Goal: Task Accomplishment & Management: Manage account settings

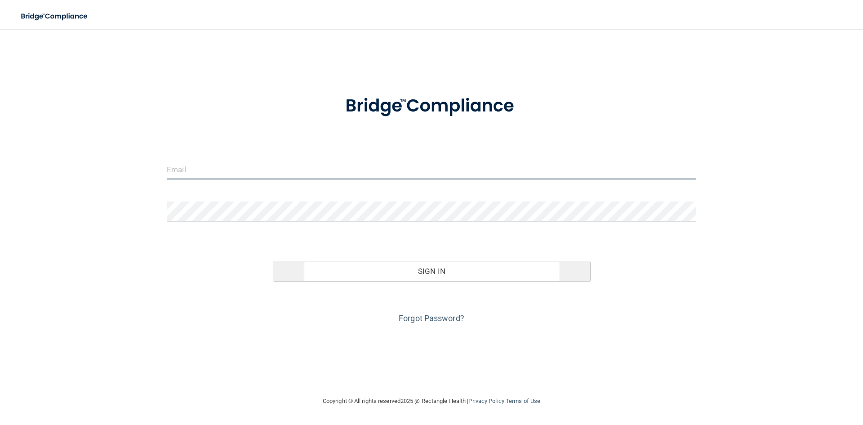
type input "[EMAIL_ADDRESS][DOMAIN_NAME]"
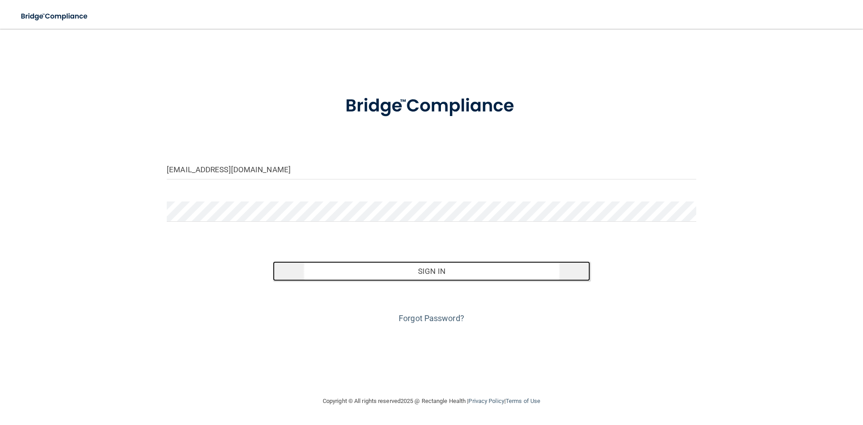
click at [363, 270] on button "Sign In" at bounding box center [432, 271] width 318 height 20
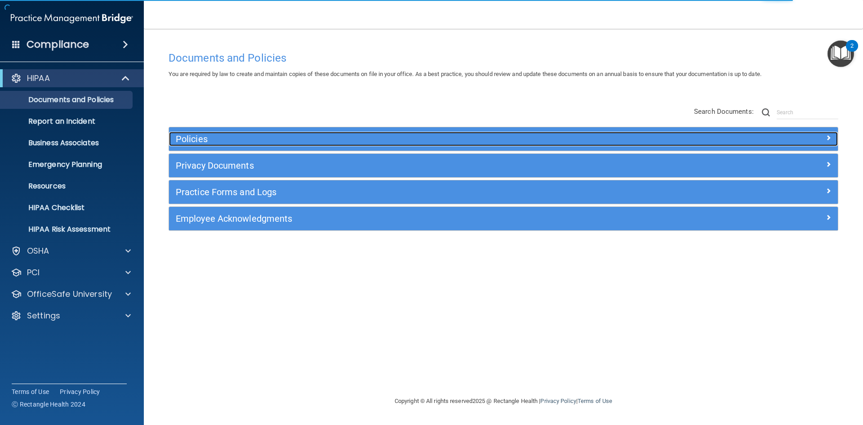
click at [234, 133] on div "Policies" at bounding box center [420, 139] width 502 height 14
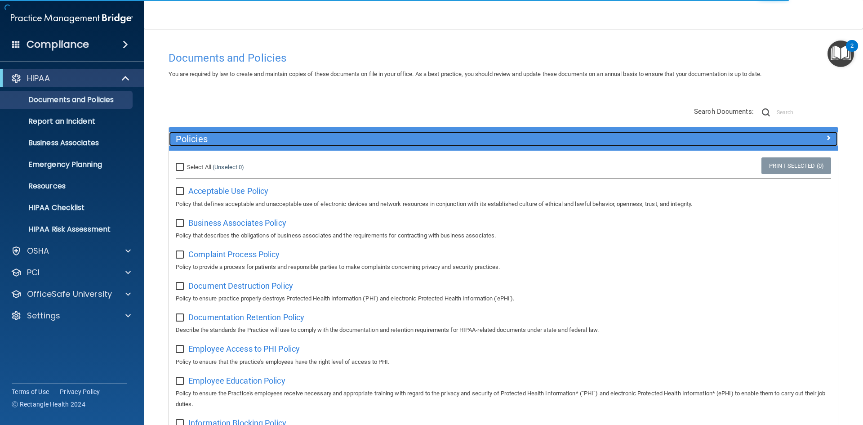
click at [234, 133] on div "Policies" at bounding box center [420, 139] width 502 height 14
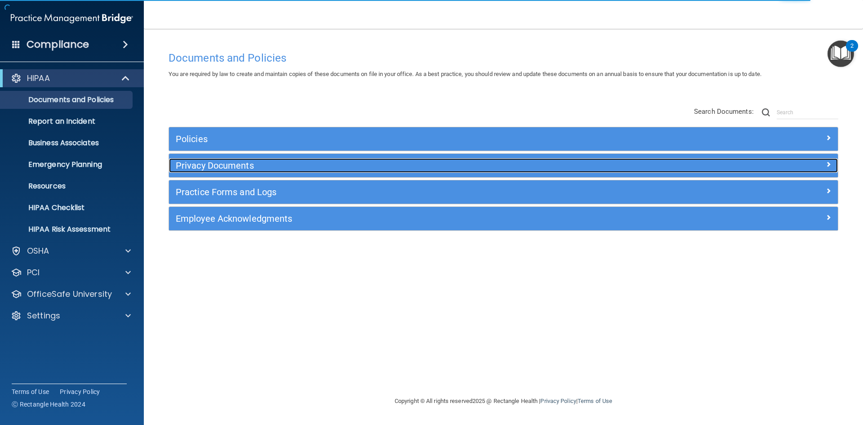
click at [198, 160] on h5 "Privacy Documents" at bounding box center [420, 165] width 488 height 10
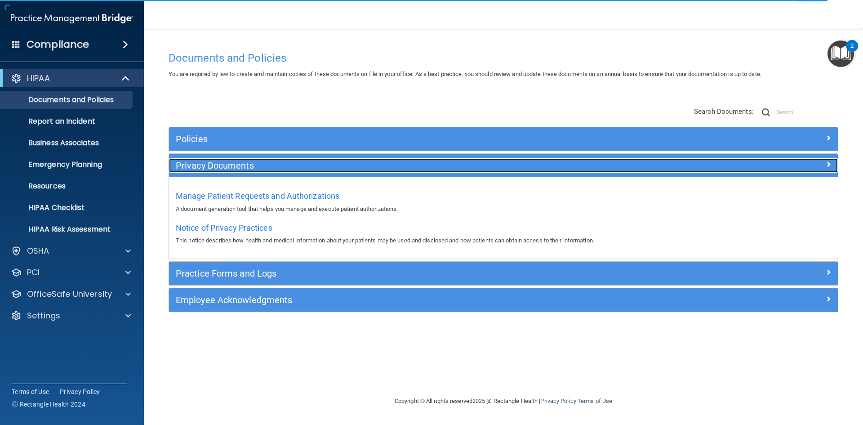
click at [198, 160] on h5 "Privacy Documents" at bounding box center [420, 165] width 488 height 10
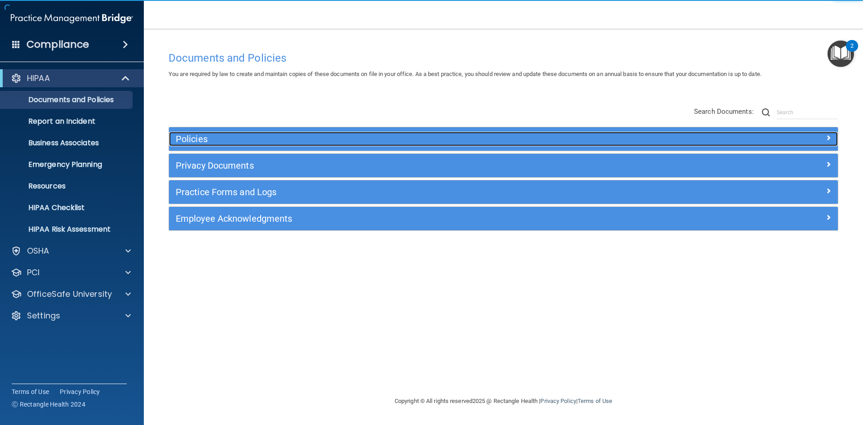
click at [210, 144] on h5 "Policies" at bounding box center [420, 139] width 488 height 10
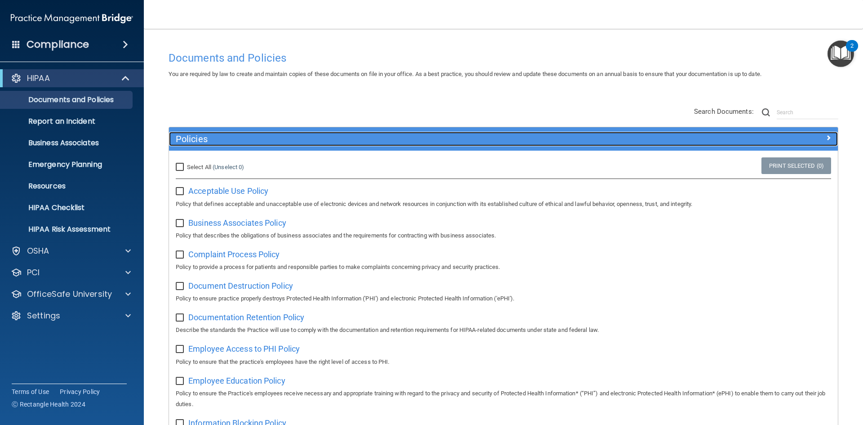
click at [210, 143] on h5 "Policies" at bounding box center [420, 139] width 488 height 10
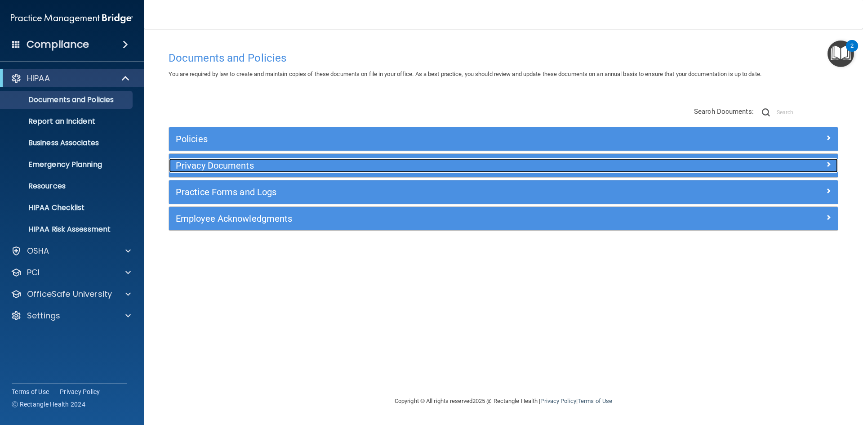
click at [205, 168] on h5 "Privacy Documents" at bounding box center [420, 165] width 488 height 10
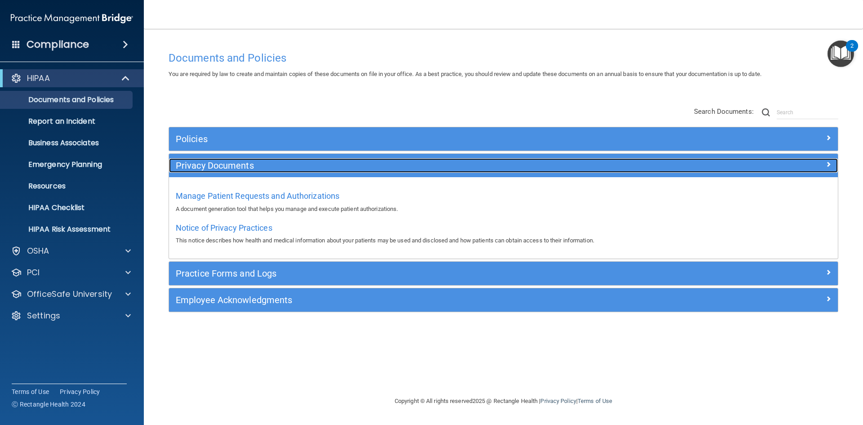
click at [205, 168] on h5 "Privacy Documents" at bounding box center [420, 165] width 488 height 10
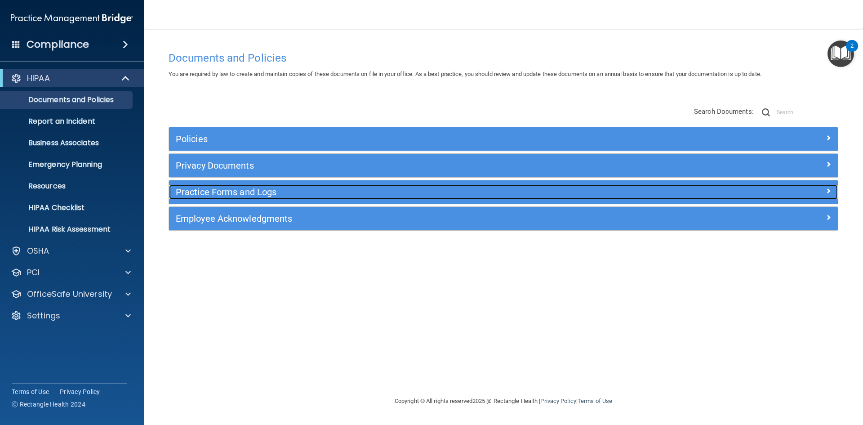
click at [241, 194] on h5 "Practice Forms and Logs" at bounding box center [420, 192] width 488 height 10
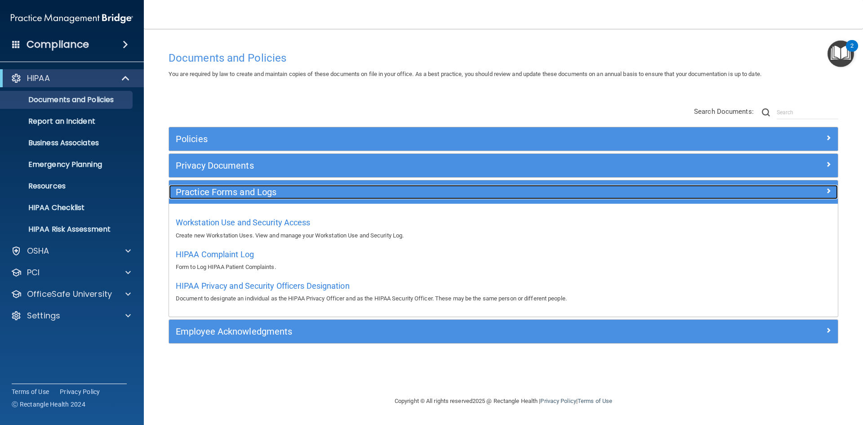
click at [241, 194] on h5 "Practice Forms and Logs" at bounding box center [420, 192] width 488 height 10
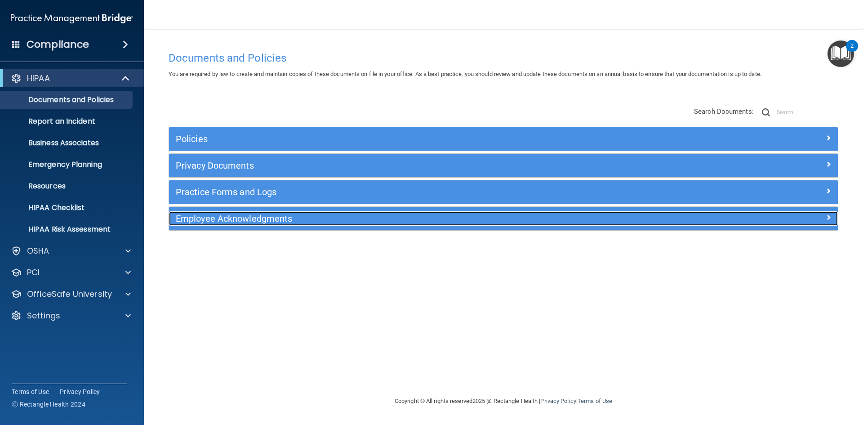
click at [208, 225] on div "Employee Acknowledgments" at bounding box center [420, 218] width 502 height 14
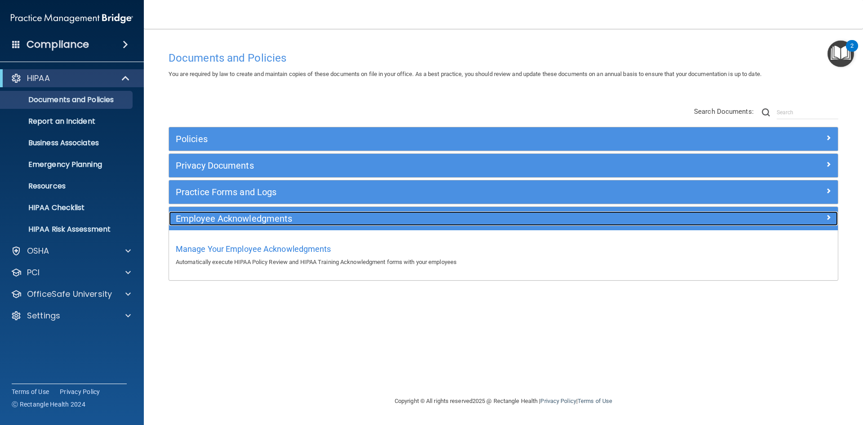
click at [208, 225] on div "Employee Acknowledgments" at bounding box center [420, 218] width 502 height 14
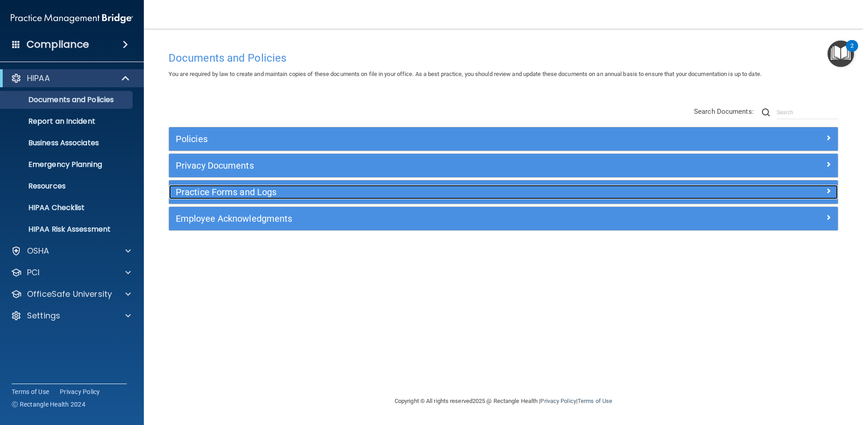
click at [242, 196] on h5 "Practice Forms and Logs" at bounding box center [420, 192] width 488 height 10
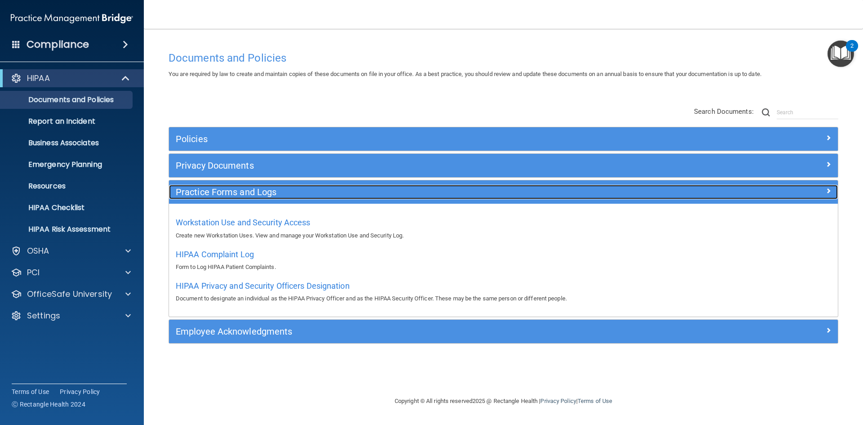
click at [255, 189] on h5 "Practice Forms and Logs" at bounding box center [420, 192] width 488 height 10
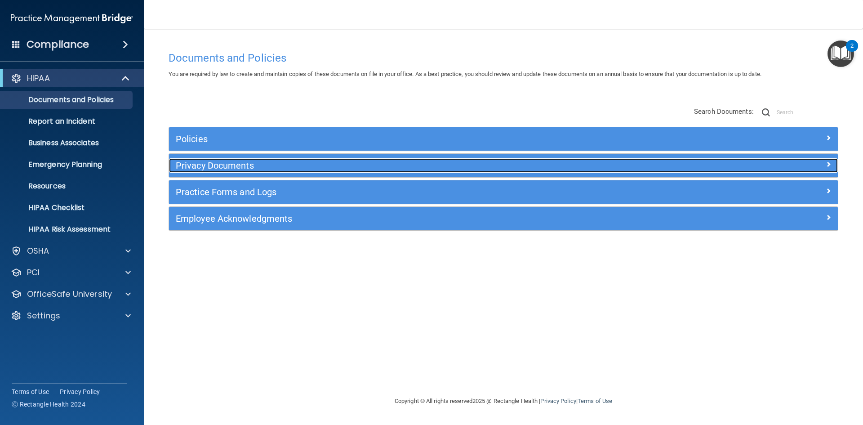
click at [241, 162] on h5 "Privacy Documents" at bounding box center [420, 165] width 488 height 10
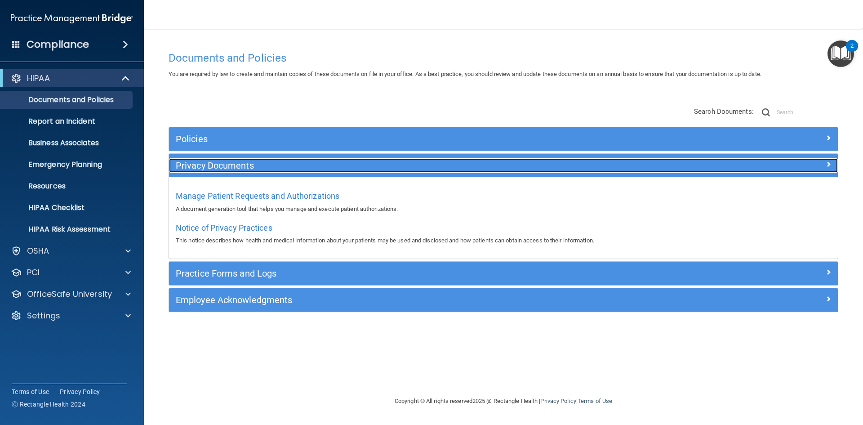
click at [240, 162] on h5 "Privacy Documents" at bounding box center [420, 165] width 488 height 10
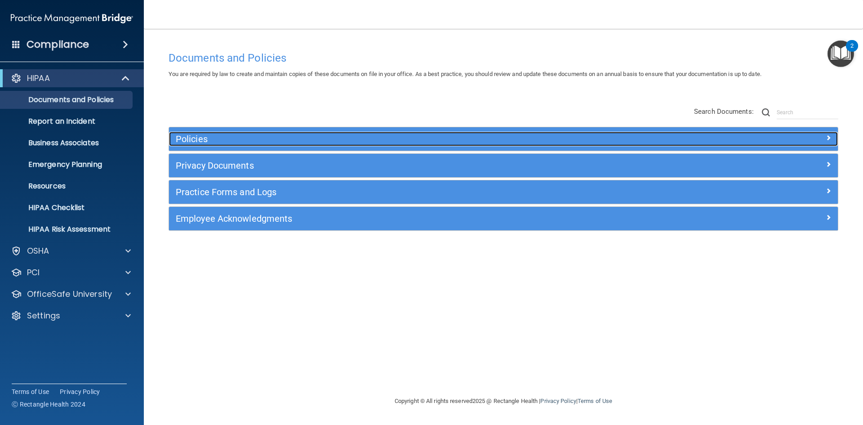
click at [234, 139] on h5 "Policies" at bounding box center [420, 139] width 488 height 10
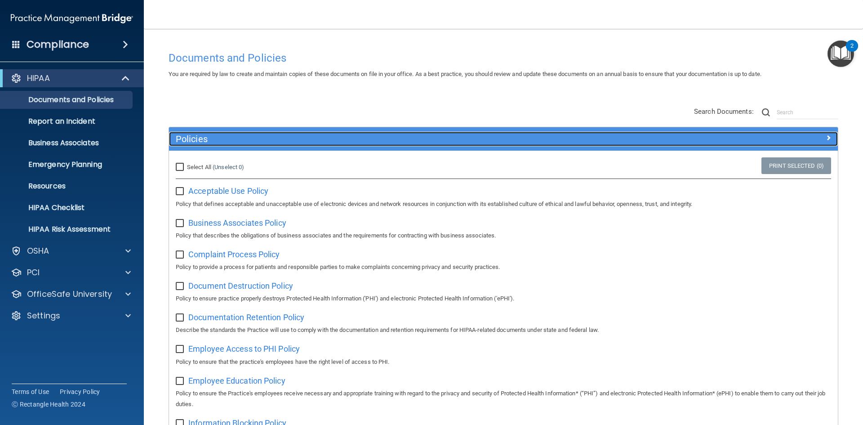
click at [234, 139] on h5 "Policies" at bounding box center [420, 139] width 488 height 10
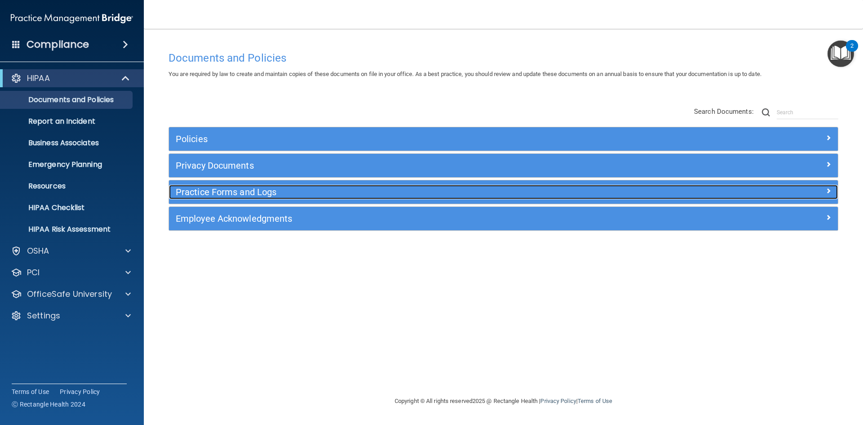
click at [231, 198] on div "Practice Forms and Logs" at bounding box center [420, 192] width 502 height 14
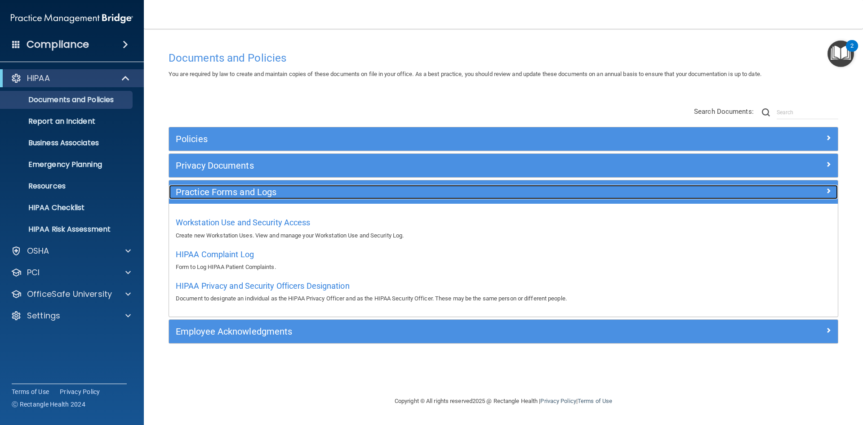
click at [231, 196] on h5 "Practice Forms and Logs" at bounding box center [420, 192] width 488 height 10
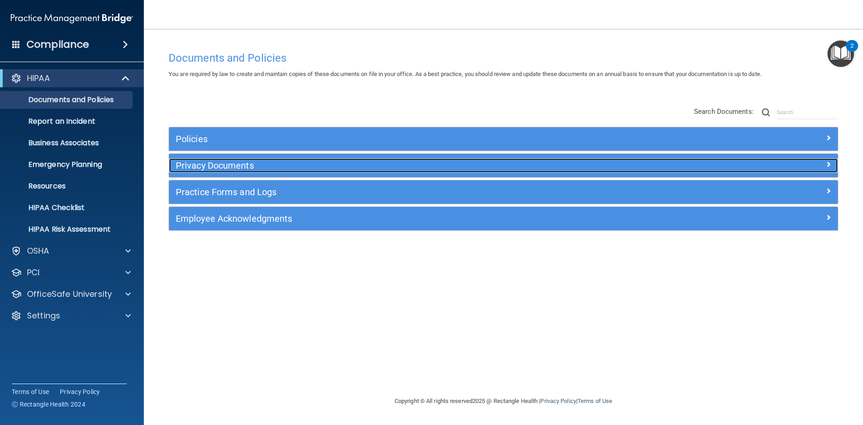
click at [240, 169] on h5 "Privacy Documents" at bounding box center [420, 165] width 488 height 10
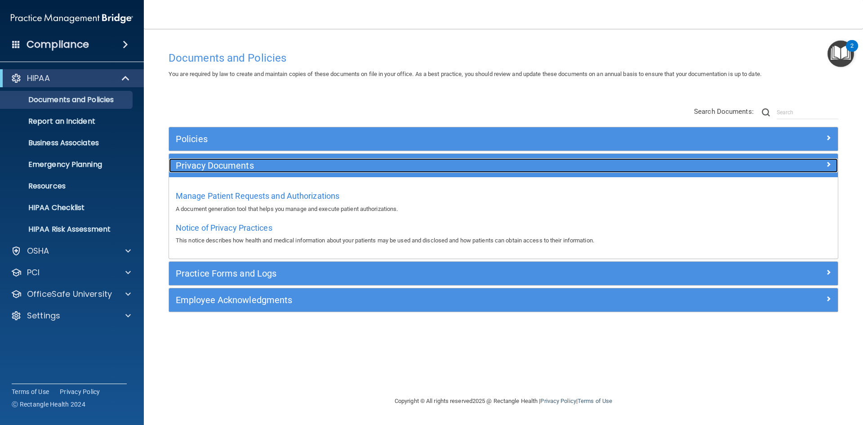
click at [239, 169] on h5 "Privacy Documents" at bounding box center [420, 165] width 488 height 10
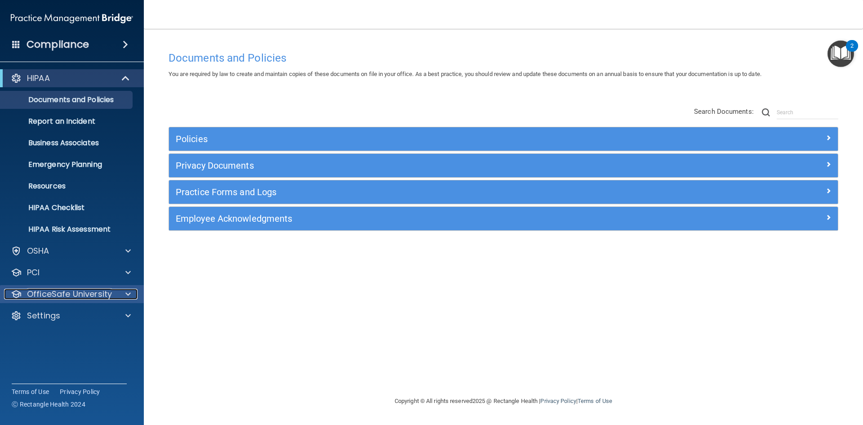
click at [102, 294] on p "OfficeSafe University" at bounding box center [69, 294] width 85 height 11
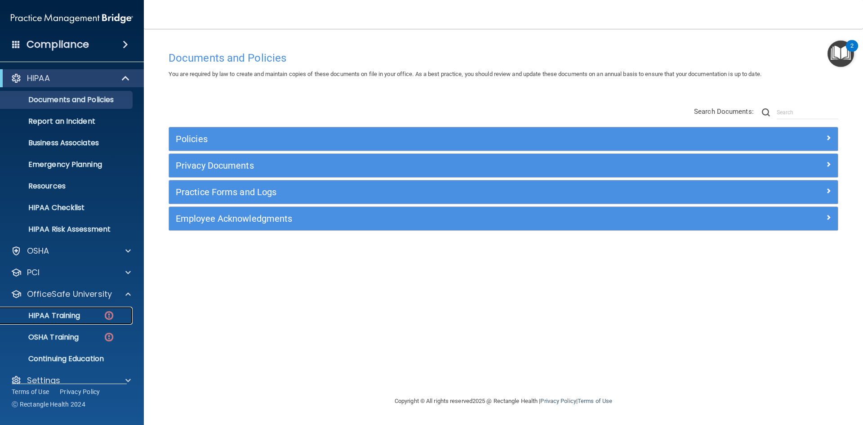
click at [63, 316] on p "HIPAA Training" at bounding box center [43, 315] width 74 height 9
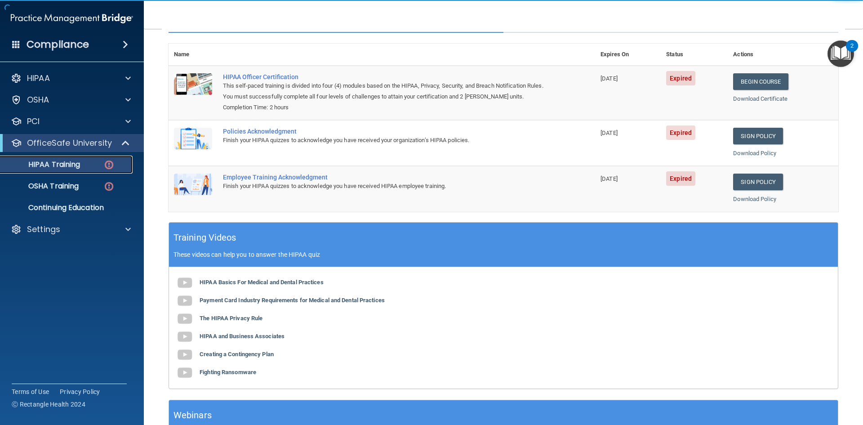
scroll to position [169, 0]
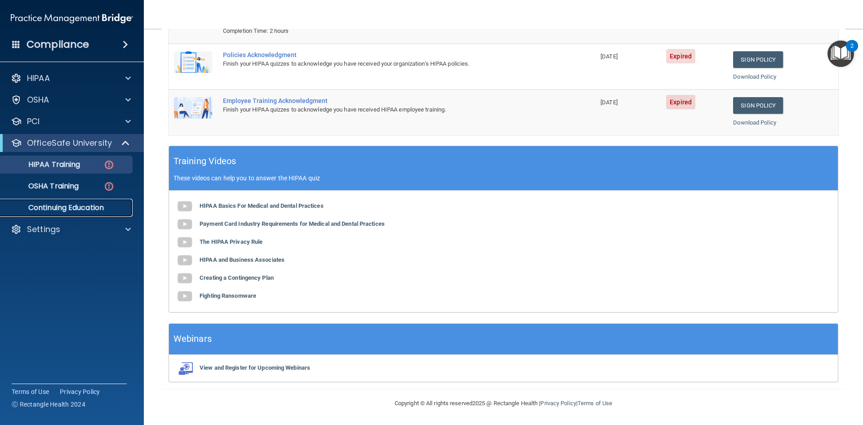
click at [61, 205] on p "Continuing Education" at bounding box center [67, 207] width 123 height 9
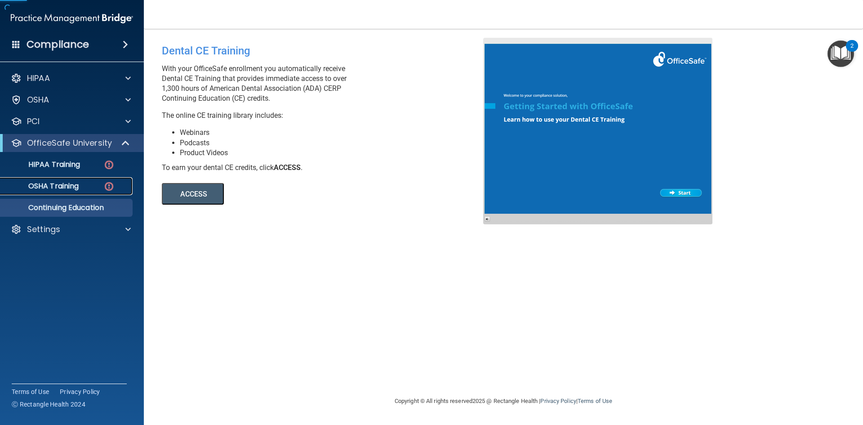
click at [63, 188] on p "OSHA Training" at bounding box center [42, 186] width 73 height 9
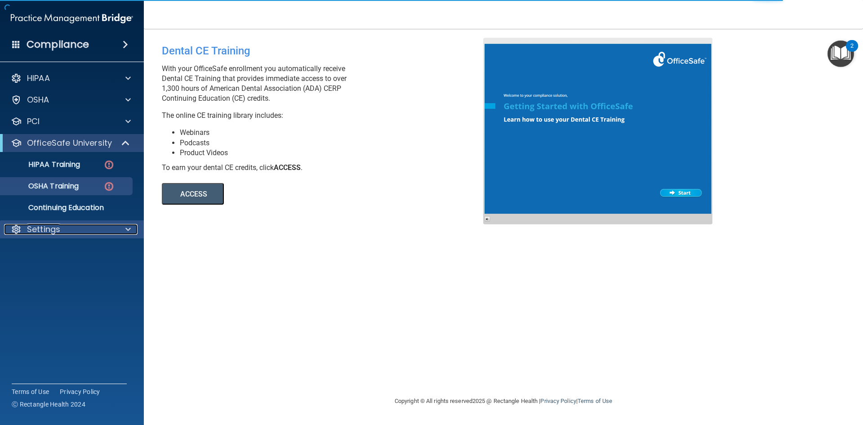
click at [49, 228] on p "Settings" at bounding box center [43, 229] width 33 height 11
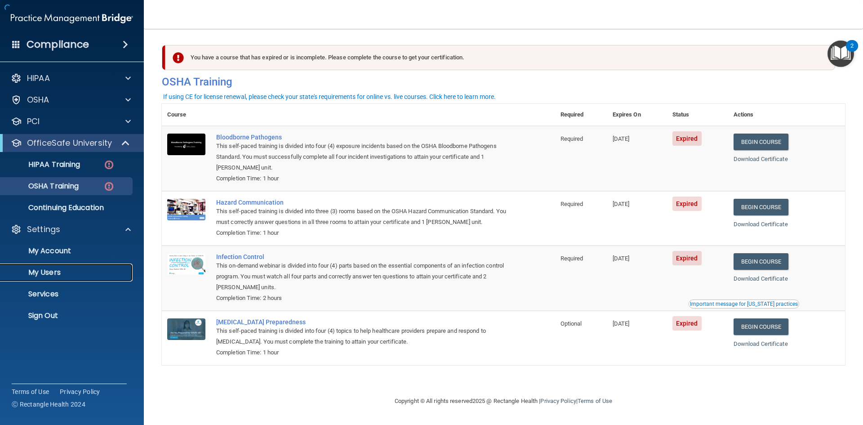
click at [48, 271] on p "My Users" at bounding box center [67, 272] width 123 height 9
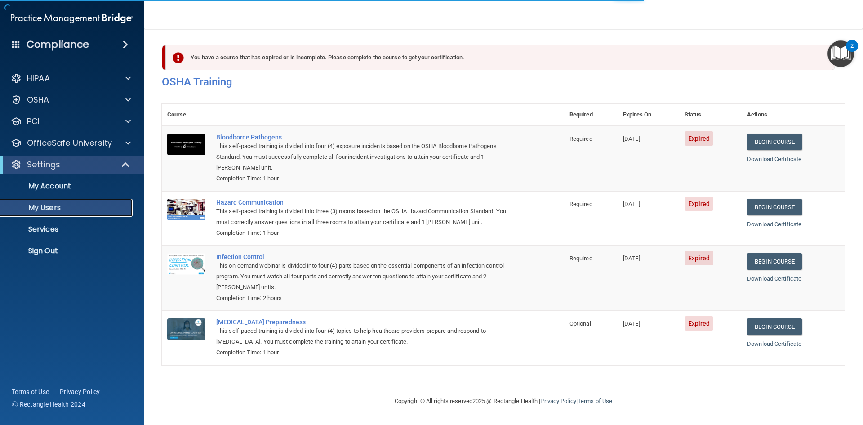
select select "20"
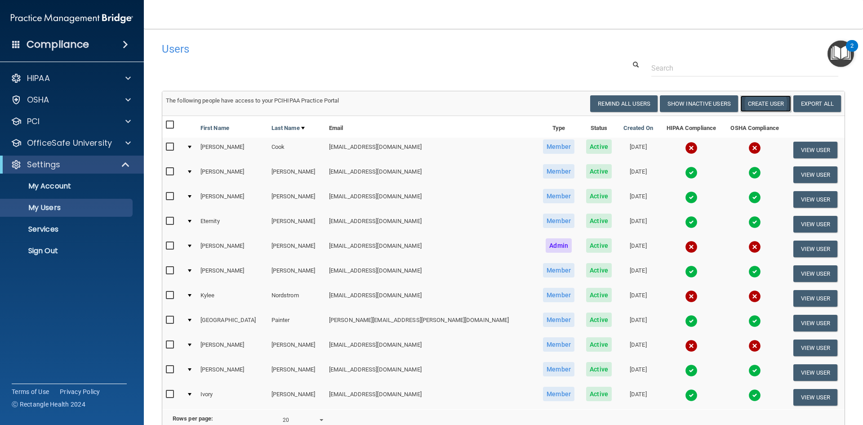
click at [761, 103] on button "Create User" at bounding box center [765, 103] width 51 height 17
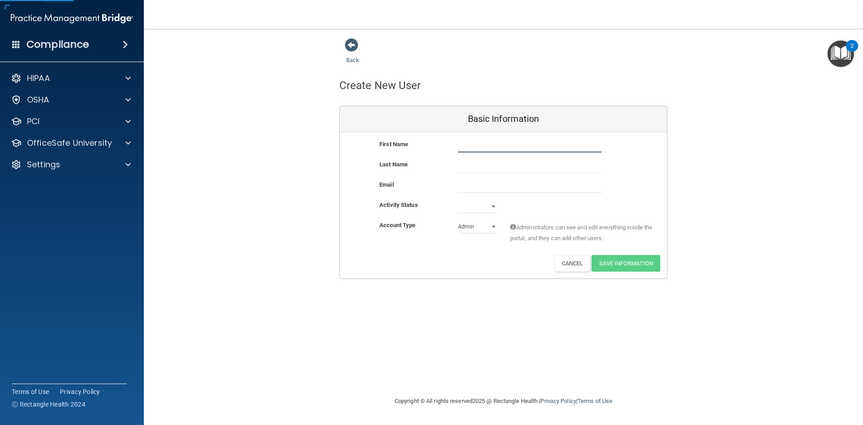
click at [511, 147] on input "text" at bounding box center [529, 145] width 143 height 13
drag, startPoint x: 478, startPoint y: 147, endPoint x: 667, endPoint y: 149, distance: 189.7
click at [667, 149] on div "Back Create New User Basic Information First Name [PERSON_NAME] [PERSON_NAME] […" at bounding box center [503, 158] width 683 height 241
type input "[PERSON_NAME]"
click at [485, 163] on input "text" at bounding box center [529, 165] width 143 height 13
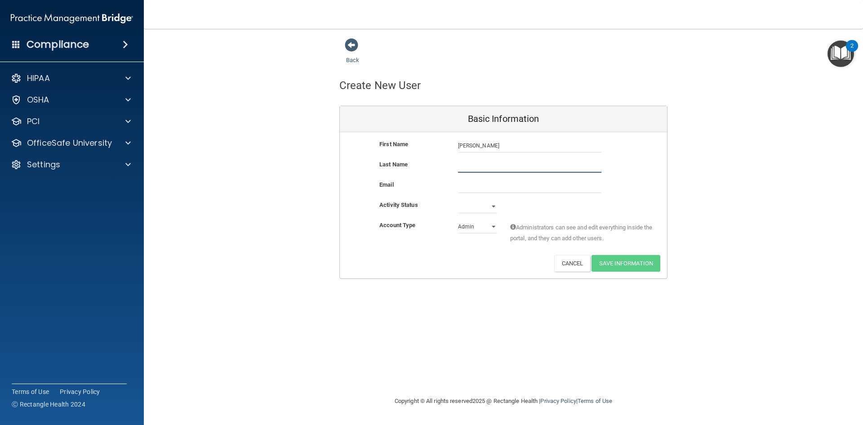
paste input "[PERSON_NAME]"
type input "[PERSON_NAME]"
drag, startPoint x: 469, startPoint y: 175, endPoint x: 470, endPoint y: 182, distance: 7.2
click at [470, 182] on div "First Name [PERSON_NAME] [PERSON_NAME] [PERSON_NAME] Last Name [PERSON_NAME] Em…" at bounding box center [503, 205] width 327 height 146
click at [471, 182] on input "email" at bounding box center [529, 185] width 143 height 13
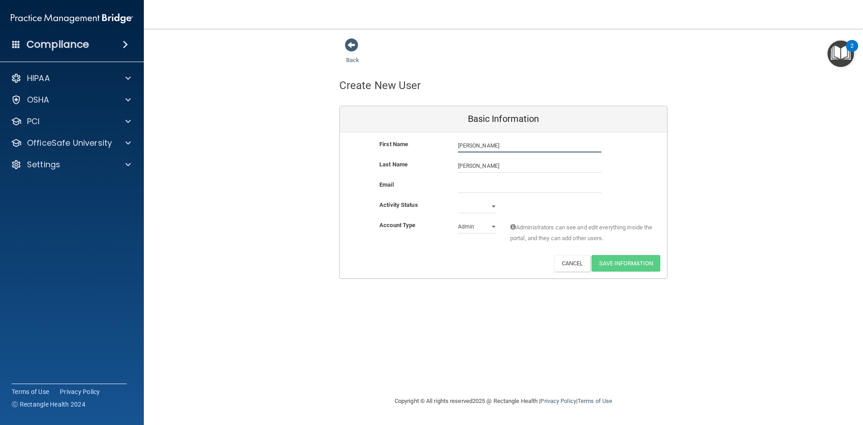
drag, startPoint x: 509, startPoint y: 143, endPoint x: 324, endPoint y: 161, distance: 186.1
click at [324, 161] on div "Back Create New User Basic Information First Name [PERSON_NAME] [PERSON_NAME] […" at bounding box center [503, 158] width 683 height 241
type input "[PERSON_NAME]"
type input "Shores"
paste input "[PERSON_NAME]"
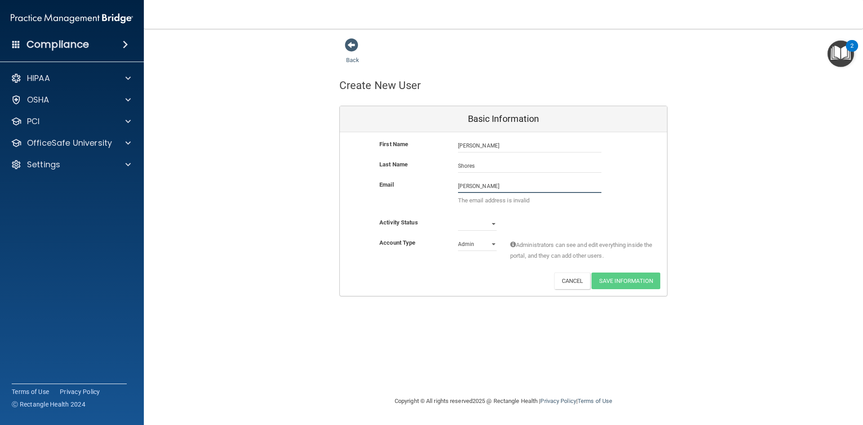
drag, startPoint x: 485, startPoint y: 187, endPoint x: 393, endPoint y: 199, distance: 92.4
click at [393, 199] on div "Email [PERSON_NAME] The email address is invalid" at bounding box center [503, 194] width 327 height 31
click at [522, 178] on div "Last Name Shores" at bounding box center [503, 169] width 327 height 20
drag, startPoint x: 517, startPoint y: 186, endPoint x: 336, endPoint y: 171, distance: 181.7
click at [345, 183] on div "Email [PERSON_NAME] The email address is invalid" at bounding box center [503, 194] width 327 height 31
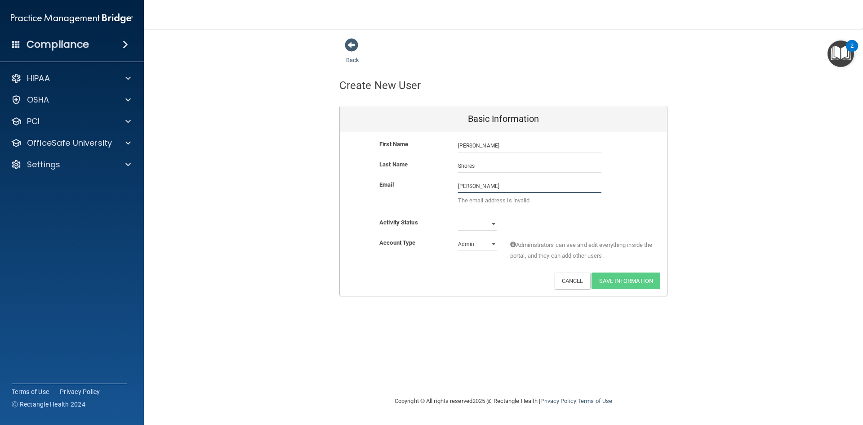
paste input "[EMAIL_ADDRESS][DOMAIN_NAME]"
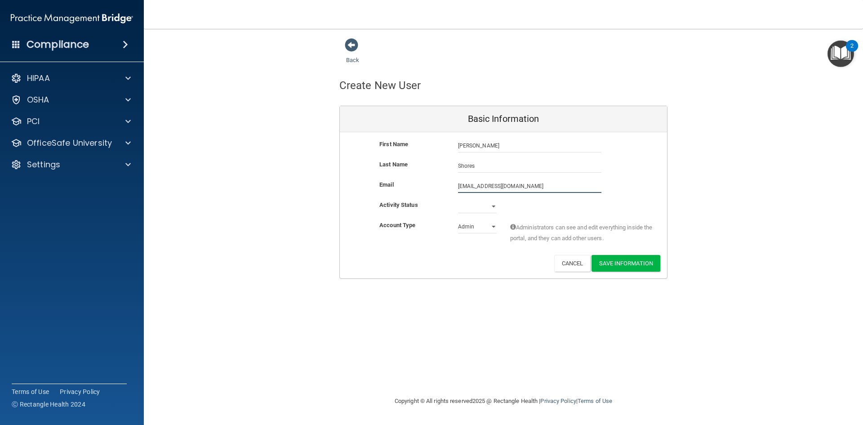
type input "[EMAIL_ADDRESS][DOMAIN_NAME]"
click at [478, 210] on select "Active Inactive" at bounding box center [477, 206] width 39 height 13
click at [458, 200] on select "Active Inactive" at bounding box center [477, 206] width 39 height 13
click at [467, 233] on select "Admin Member" at bounding box center [477, 226] width 39 height 13
click at [484, 204] on select "Active Inactive" at bounding box center [477, 206] width 39 height 13
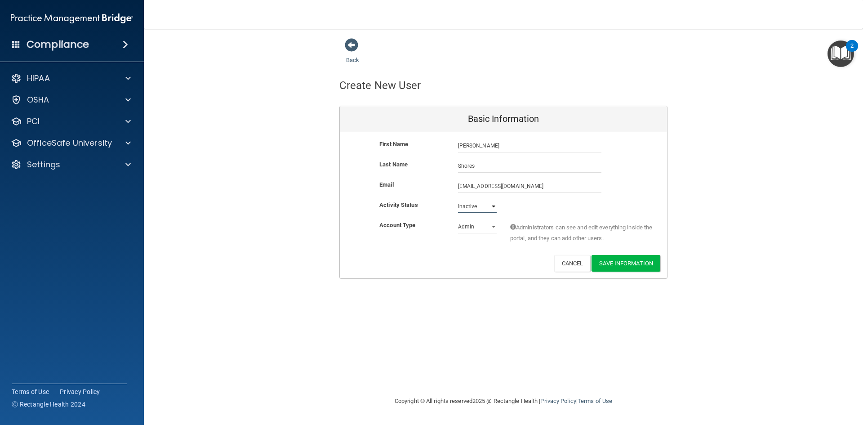
select select "active"
click at [458, 200] on select "Active Inactive" at bounding box center [477, 206] width 39 height 13
drag, startPoint x: 464, startPoint y: 236, endPoint x: 486, endPoint y: 221, distance: 27.2
click at [464, 236] on div "Account Type Practice Admin Admin Member Financial Institution Business Associa…" at bounding box center [503, 234] width 327 height 28
click at [486, 221] on select "Admin Member" at bounding box center [477, 226] width 39 height 13
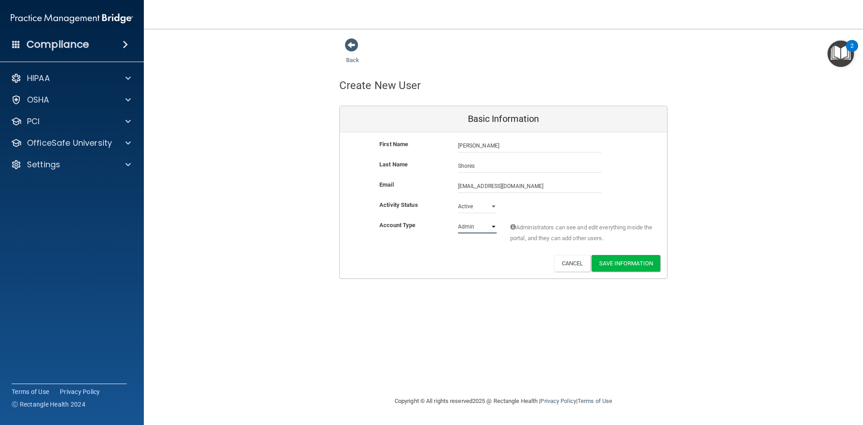
select select "practice_member"
click at [458, 220] on select "Admin Member" at bounding box center [477, 226] width 39 height 13
click at [643, 263] on button "Save Information" at bounding box center [626, 263] width 69 height 17
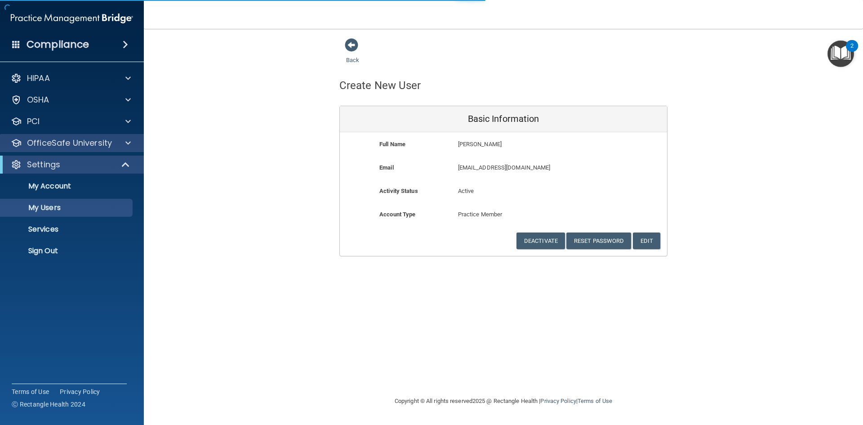
select select "20"
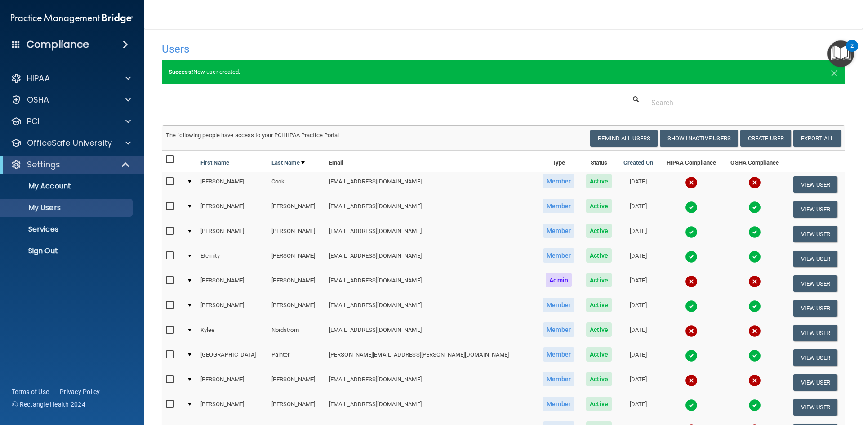
scroll to position [45, 0]
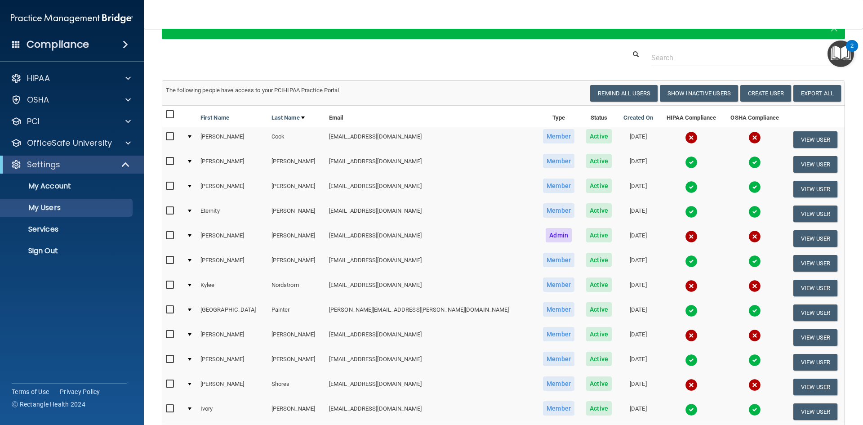
click at [197, 134] on td at bounding box center [190, 139] width 14 height 25
click at [196, 134] on td at bounding box center [190, 139] width 14 height 25
click at [812, 141] on button "View User" at bounding box center [815, 139] width 44 height 17
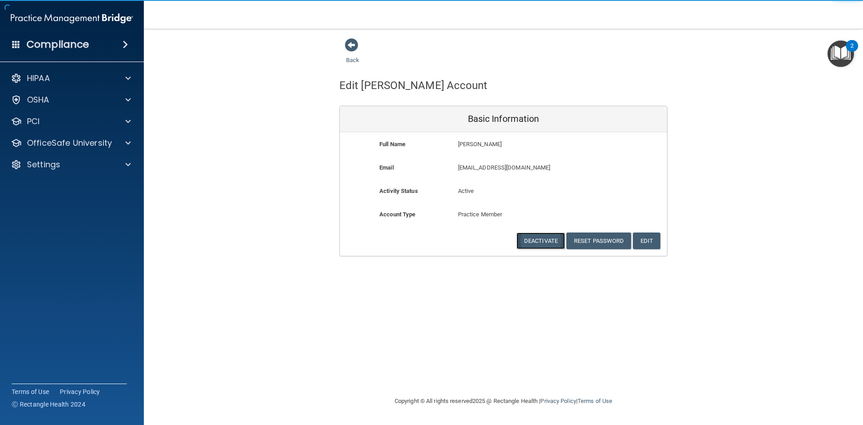
click at [533, 240] on button "Deactivate" at bounding box center [540, 240] width 49 height 17
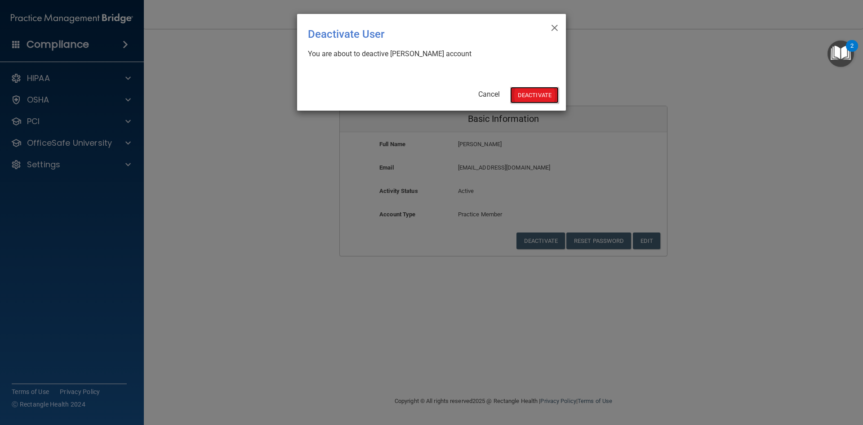
click at [513, 91] on button "Deactivate" at bounding box center [534, 95] width 49 height 17
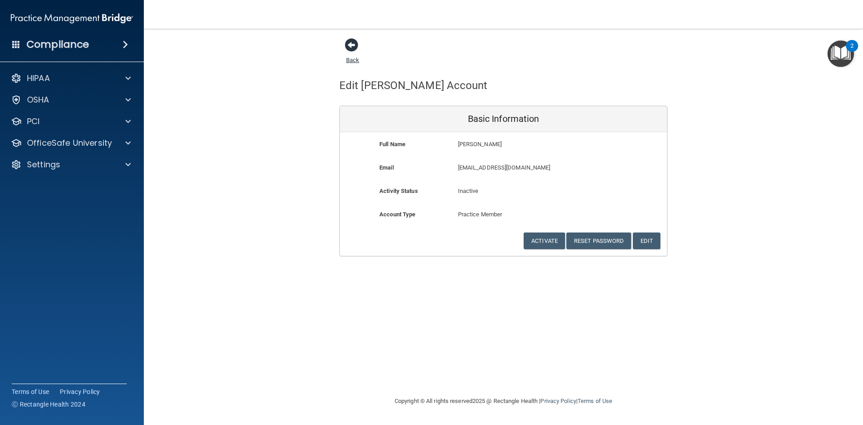
click at [347, 45] on div "Back" at bounding box center [366, 52] width 55 height 28
click at [348, 44] on span at bounding box center [351, 44] width 13 height 13
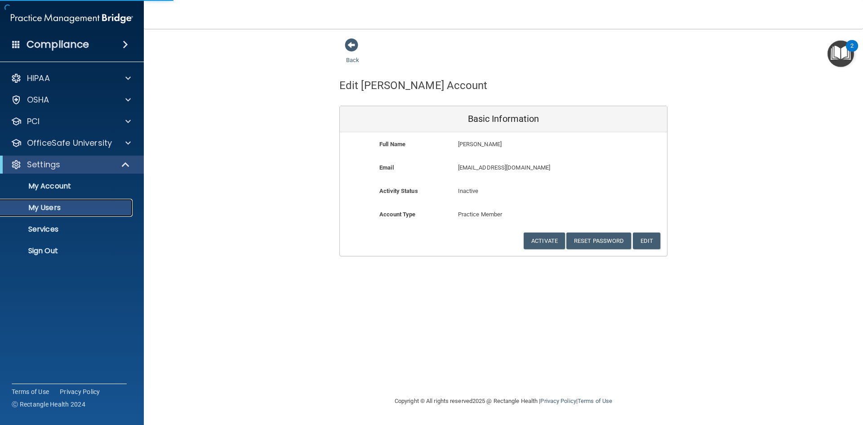
click at [54, 212] on p "My Users" at bounding box center [67, 207] width 123 height 9
click at [356, 49] on span at bounding box center [351, 44] width 13 height 13
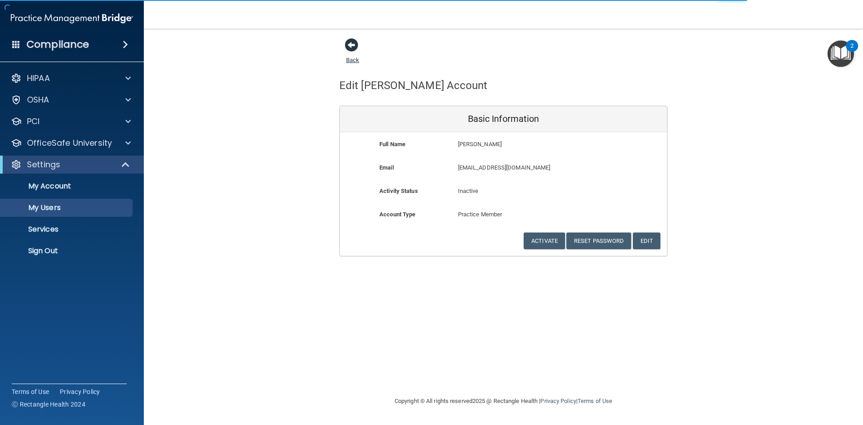
click at [356, 49] on span at bounding box center [351, 44] width 13 height 13
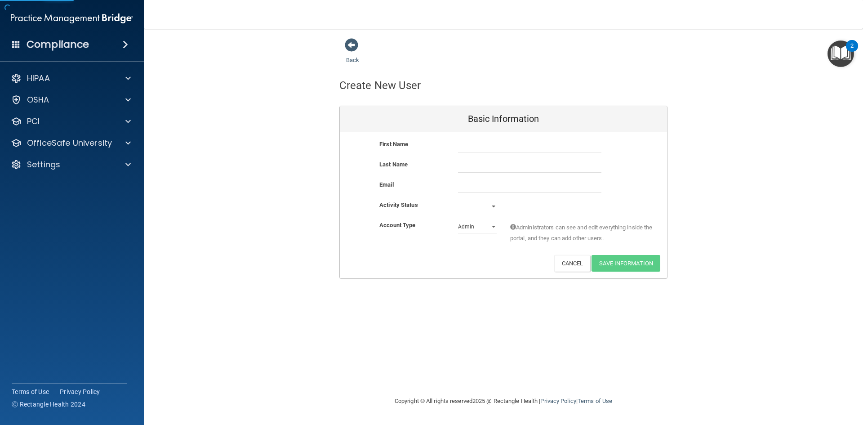
click at [356, 49] on span at bounding box center [351, 44] width 13 height 13
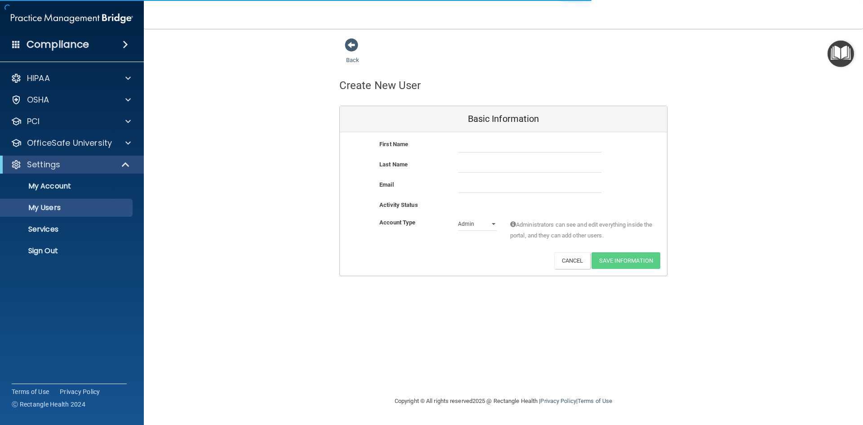
click at [356, 49] on span at bounding box center [351, 44] width 13 height 13
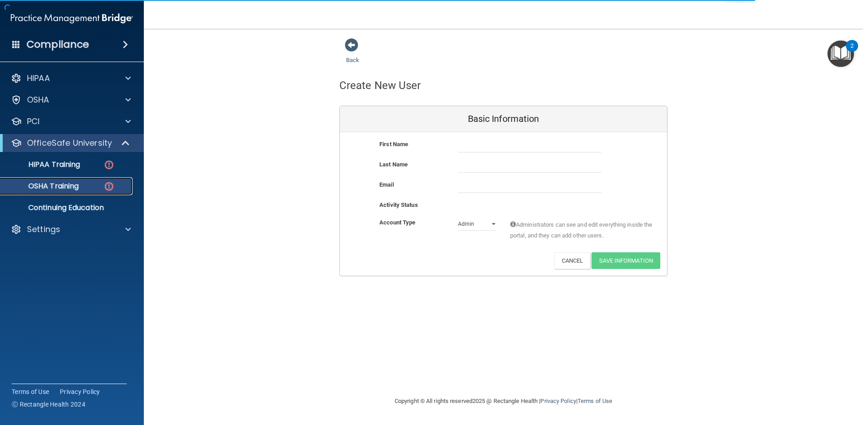
click at [61, 183] on p "OSHA Training" at bounding box center [42, 186] width 73 height 9
click at [39, 78] on p "HIPAA" at bounding box center [38, 78] width 23 height 11
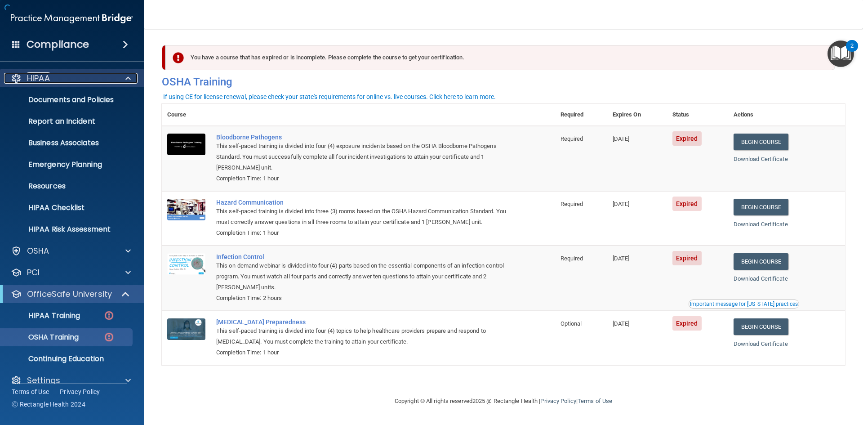
click at [39, 78] on p "HIPAA" at bounding box center [38, 78] width 23 height 11
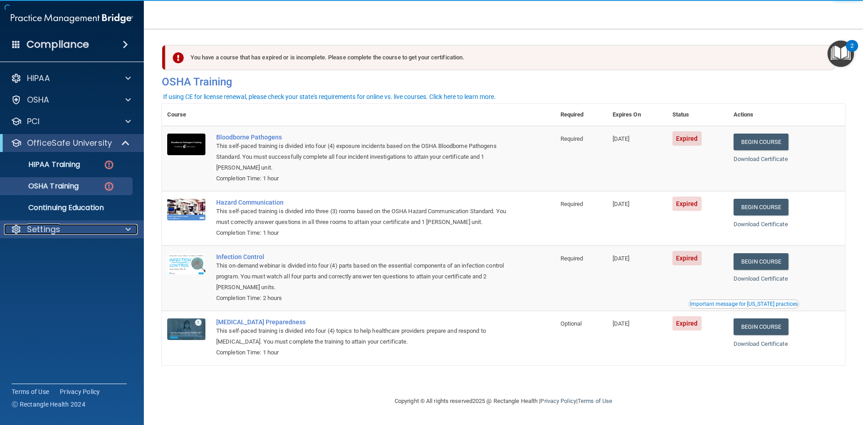
click at [51, 229] on p "Settings" at bounding box center [43, 229] width 33 height 11
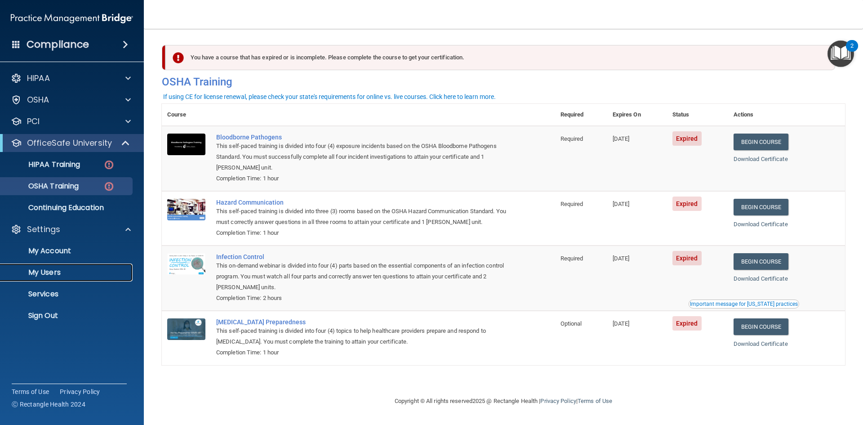
click at [42, 277] on p "My Users" at bounding box center [67, 272] width 123 height 9
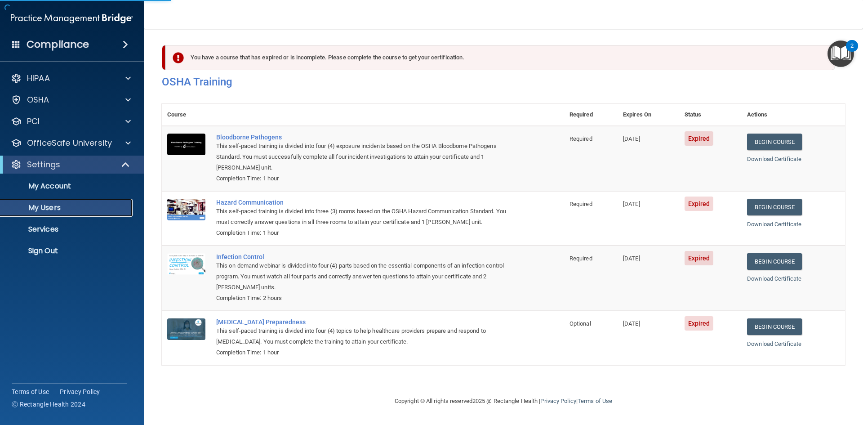
select select "20"
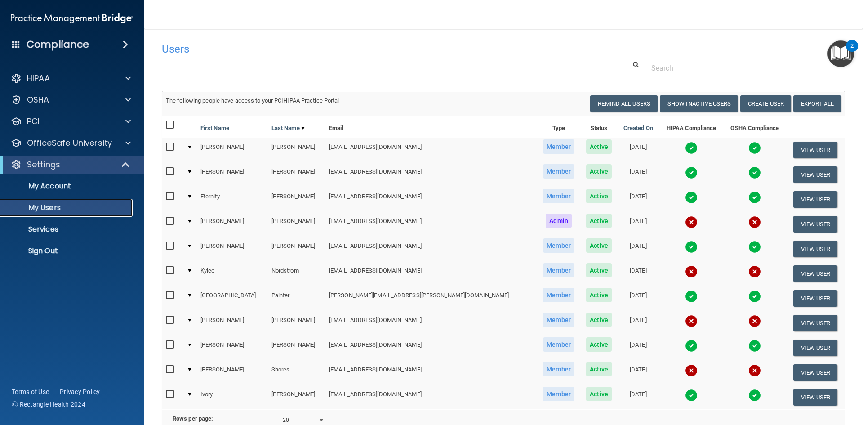
scroll to position [45, 0]
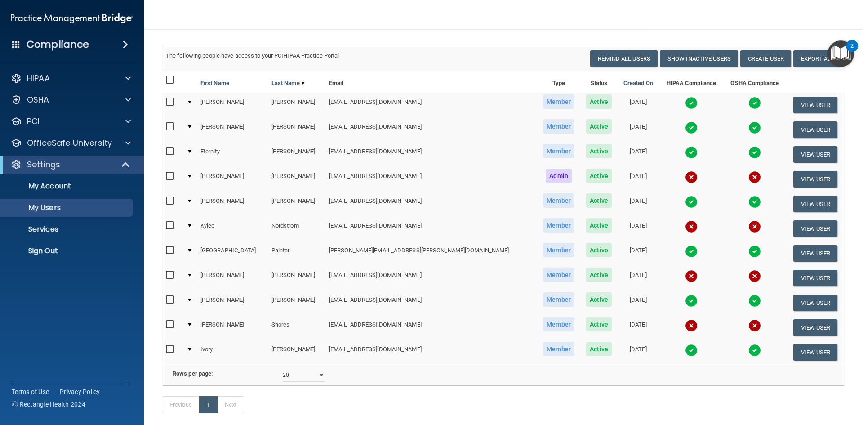
drag, startPoint x: 235, startPoint y: 328, endPoint x: 245, endPoint y: 326, distance: 10.1
click at [245, 326] on td "[PERSON_NAME]" at bounding box center [232, 327] width 71 height 25
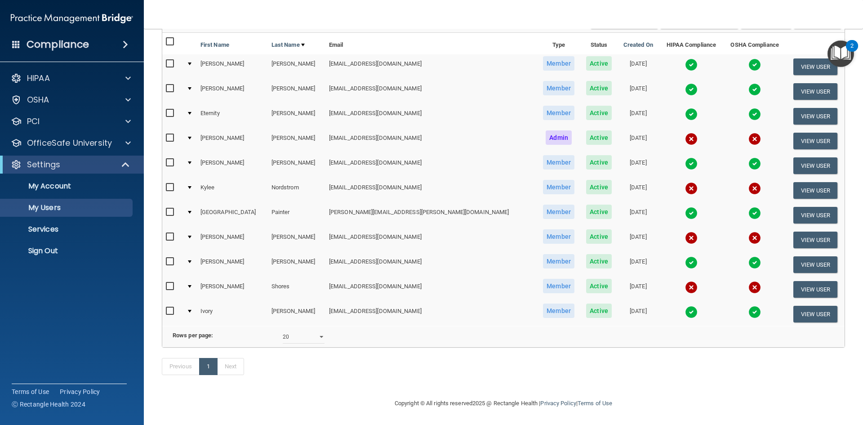
scroll to position [0, 0]
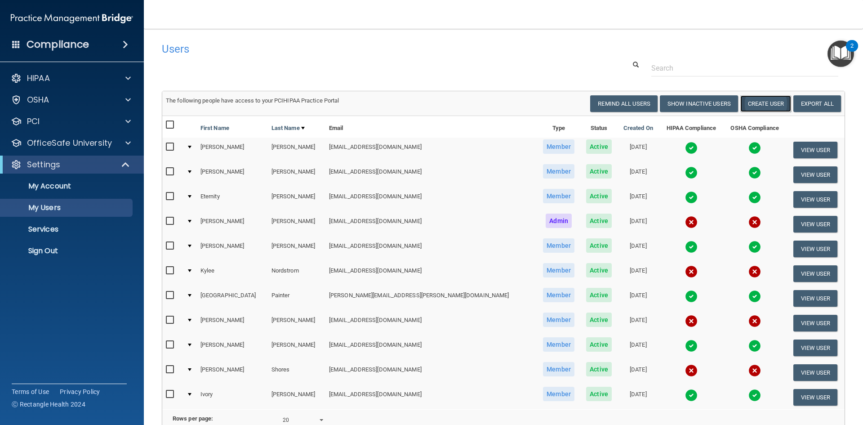
click at [744, 103] on button "Create User" at bounding box center [765, 103] width 51 height 17
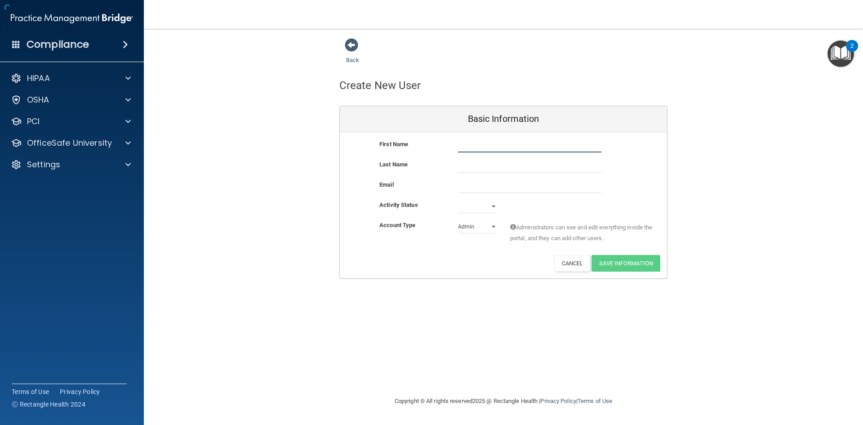
click at [480, 142] on input "text" at bounding box center [529, 145] width 143 height 13
click at [485, 164] on input "text" at bounding box center [529, 165] width 143 height 13
drag, startPoint x: 481, startPoint y: 145, endPoint x: 610, endPoint y: 146, distance: 128.6
click at [610, 146] on div "First Name Monica Miles- Miller Monica Miles- Miller" at bounding box center [503, 145] width 327 height 13
type input "[PERSON_NAME]"
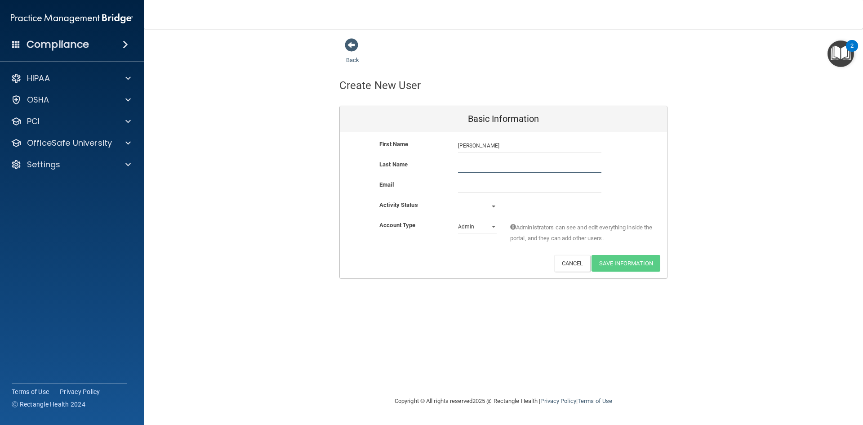
click at [487, 172] on input "text" at bounding box center [529, 165] width 143 height 13
paste input "Miles- Miller"
type input "Miles- Miller"
click at [491, 187] on input "email" at bounding box center [529, 185] width 143 height 13
click at [476, 189] on input "email" at bounding box center [529, 185] width 143 height 13
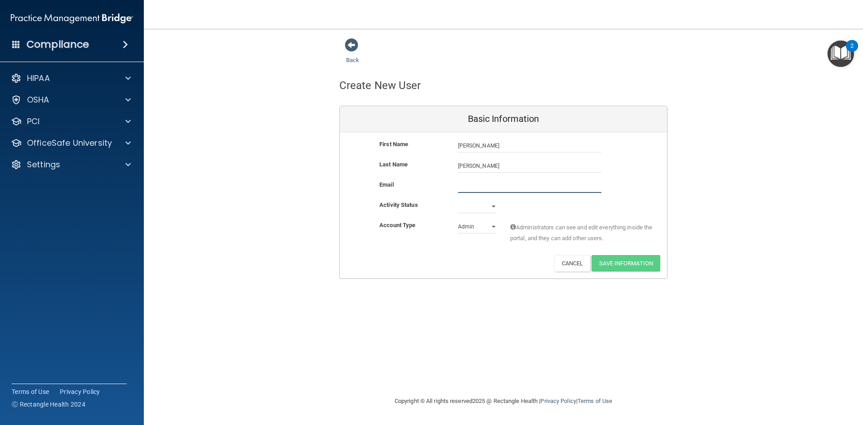
paste input "mmmiller02@sbcglobal.net"
type input "mmmiller02@sbcglobal.net"
click at [472, 213] on select "Active Inactive" at bounding box center [477, 207] width 39 height 13
select select "active"
click at [458, 200] on select "Active Inactive" at bounding box center [477, 206] width 39 height 13
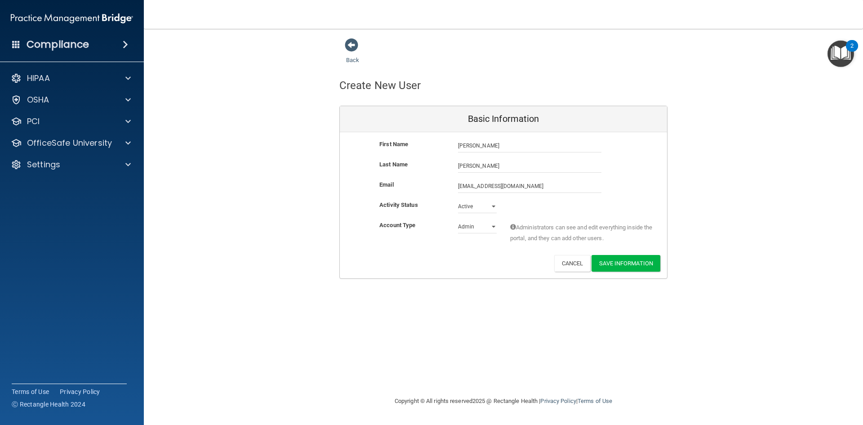
click at [551, 207] on div "Activity Status Active Active Inactive" at bounding box center [503, 206] width 327 height 13
click at [484, 226] on select "Admin Member" at bounding box center [477, 226] width 39 height 13
select select "practice_member"
click at [458, 220] on select "Admin Member" at bounding box center [477, 226] width 39 height 13
click at [620, 262] on button "Save Information" at bounding box center [626, 263] width 69 height 17
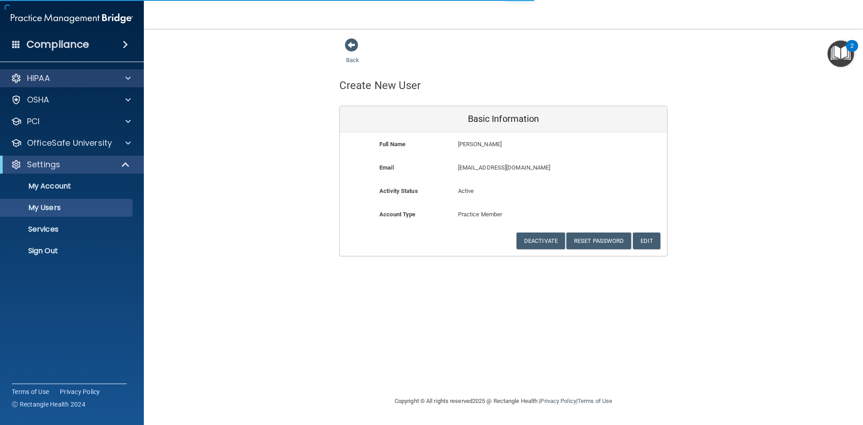
select select "20"
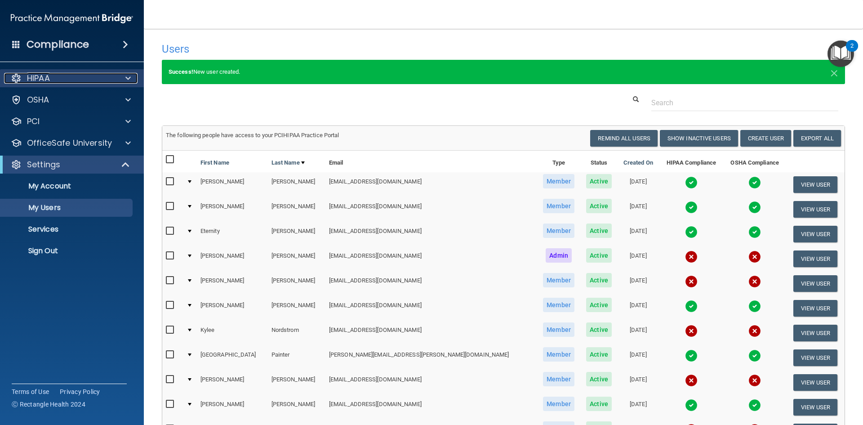
click at [62, 81] on div "HIPAA" at bounding box center [59, 78] width 111 height 11
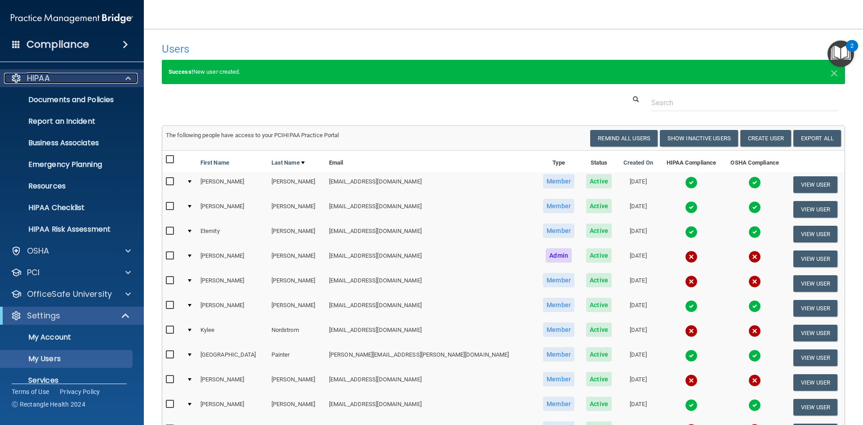
click at [56, 83] on div "HIPAA" at bounding box center [59, 78] width 111 height 11
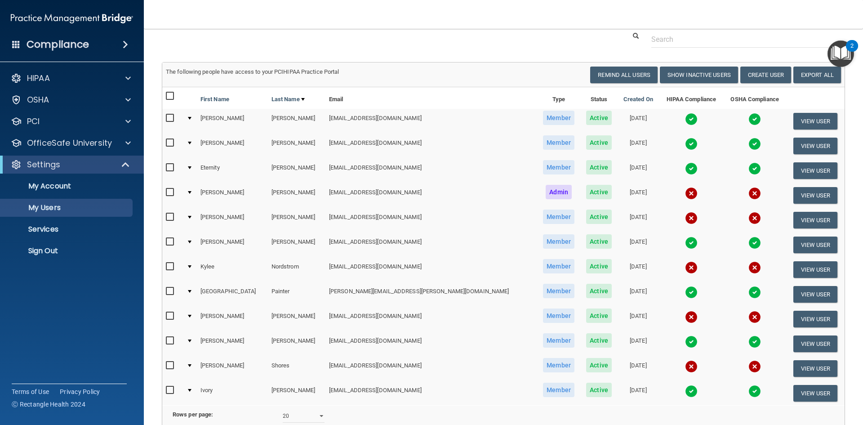
scroll to position [156, 0]
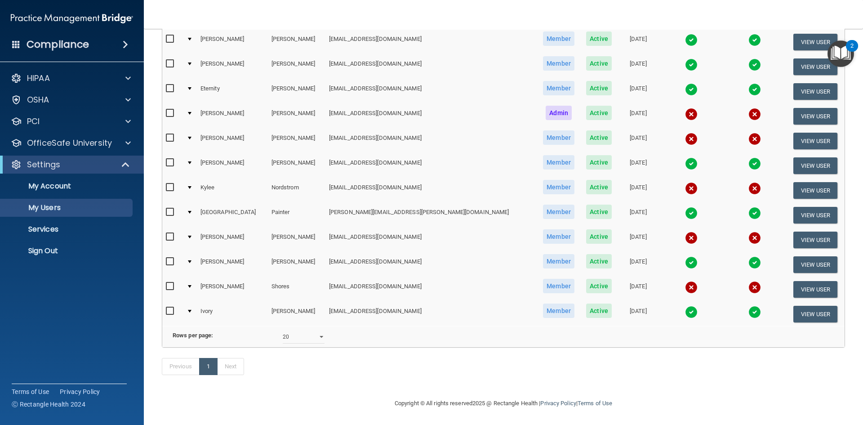
click at [54, 68] on div "HIPAA Documents and Policies Report an Incident Business Associates Emergency P…" at bounding box center [72, 166] width 144 height 201
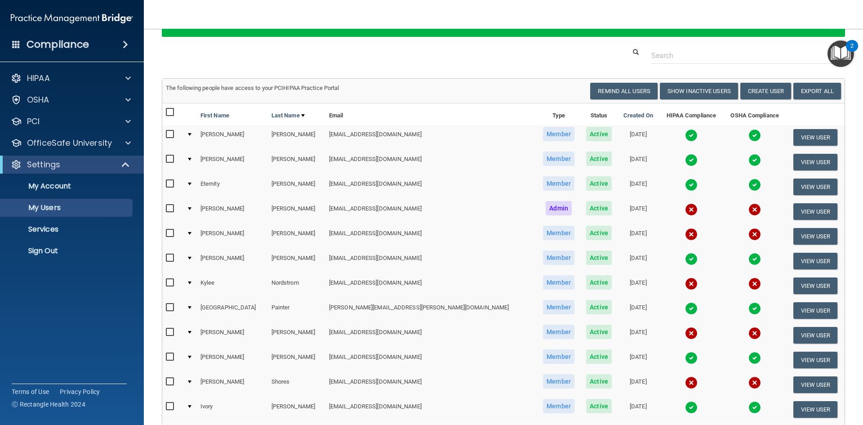
scroll to position [0, 0]
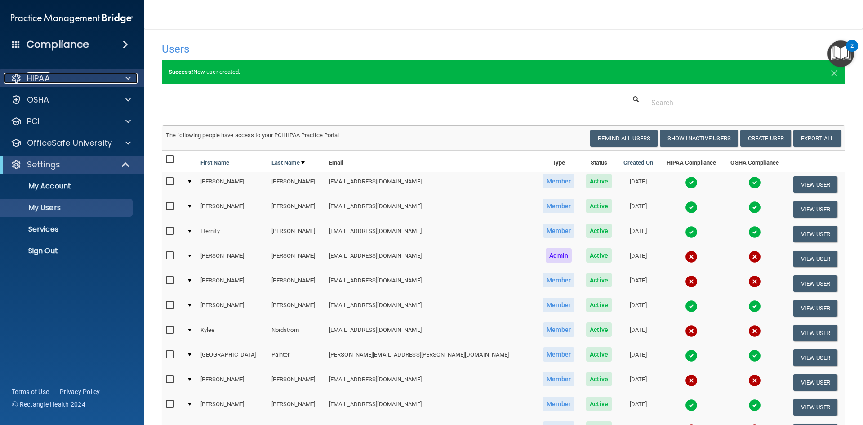
click at [56, 76] on div "HIPAA" at bounding box center [59, 78] width 111 height 11
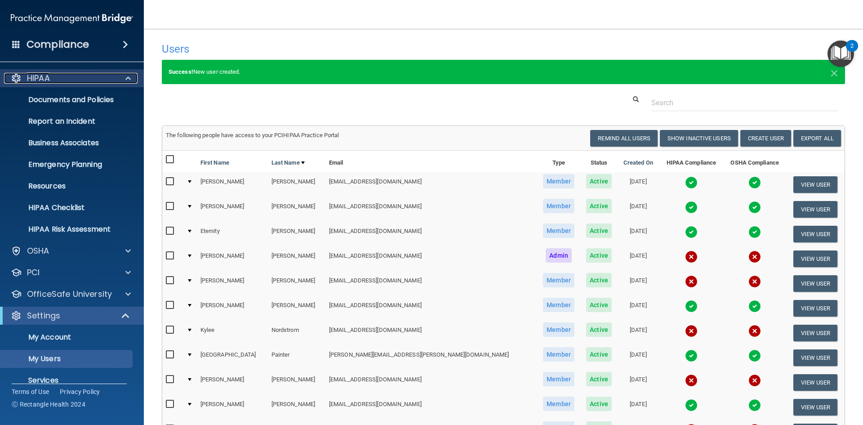
click at [55, 79] on div "HIPAA" at bounding box center [59, 78] width 111 height 11
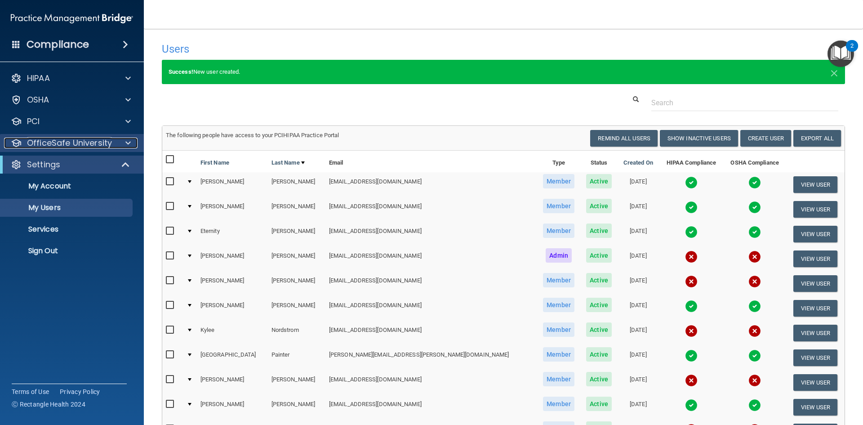
click at [65, 143] on p "OfficeSafe University" at bounding box center [69, 143] width 85 height 11
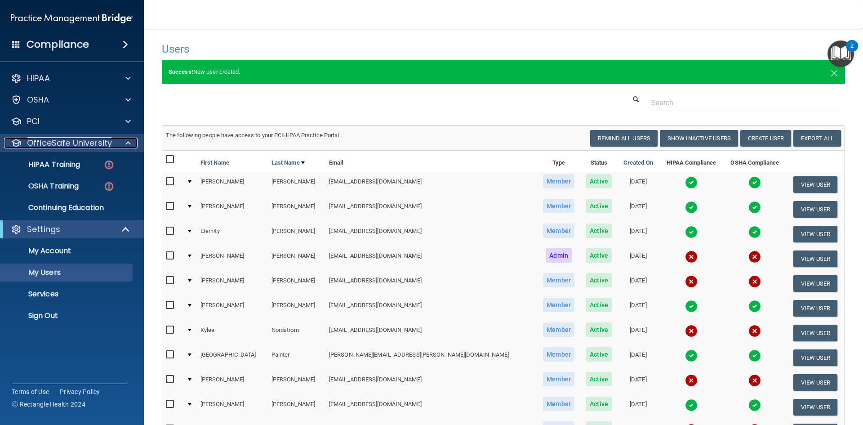
click at [65, 143] on p "OfficeSafe University" at bounding box center [69, 143] width 85 height 11
